Goal: Navigation & Orientation: Understand site structure

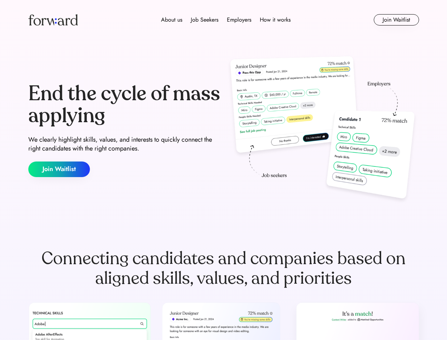
click at [224, 170] on div "End the cycle of mass applying We clearly highlight skills, values, and interes…" at bounding box center [223, 130] width 391 height 152
click at [224, 20] on div "About us Job Seekers Employers How it works" at bounding box center [225, 20] width 279 height 9
click at [53, 20] on img at bounding box center [53, 19] width 50 height 11
click at [226, 20] on div "About us Job Seekers Employers How it works" at bounding box center [225, 20] width 279 height 9
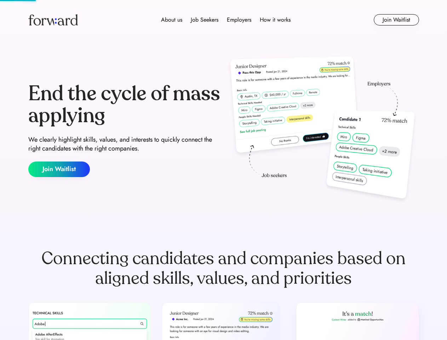
click at [172, 20] on div "About us" at bounding box center [171, 20] width 21 height 9
click at [205, 20] on div "Job Seekers" at bounding box center [205, 20] width 28 height 9
click at [239, 20] on div "Employers" at bounding box center [239, 20] width 24 height 9
click at [275, 20] on div "How it works" at bounding box center [275, 20] width 31 height 9
click at [396, 20] on button "Join Waitlist" at bounding box center [396, 19] width 45 height 11
